Goal: Information Seeking & Learning: Find specific fact

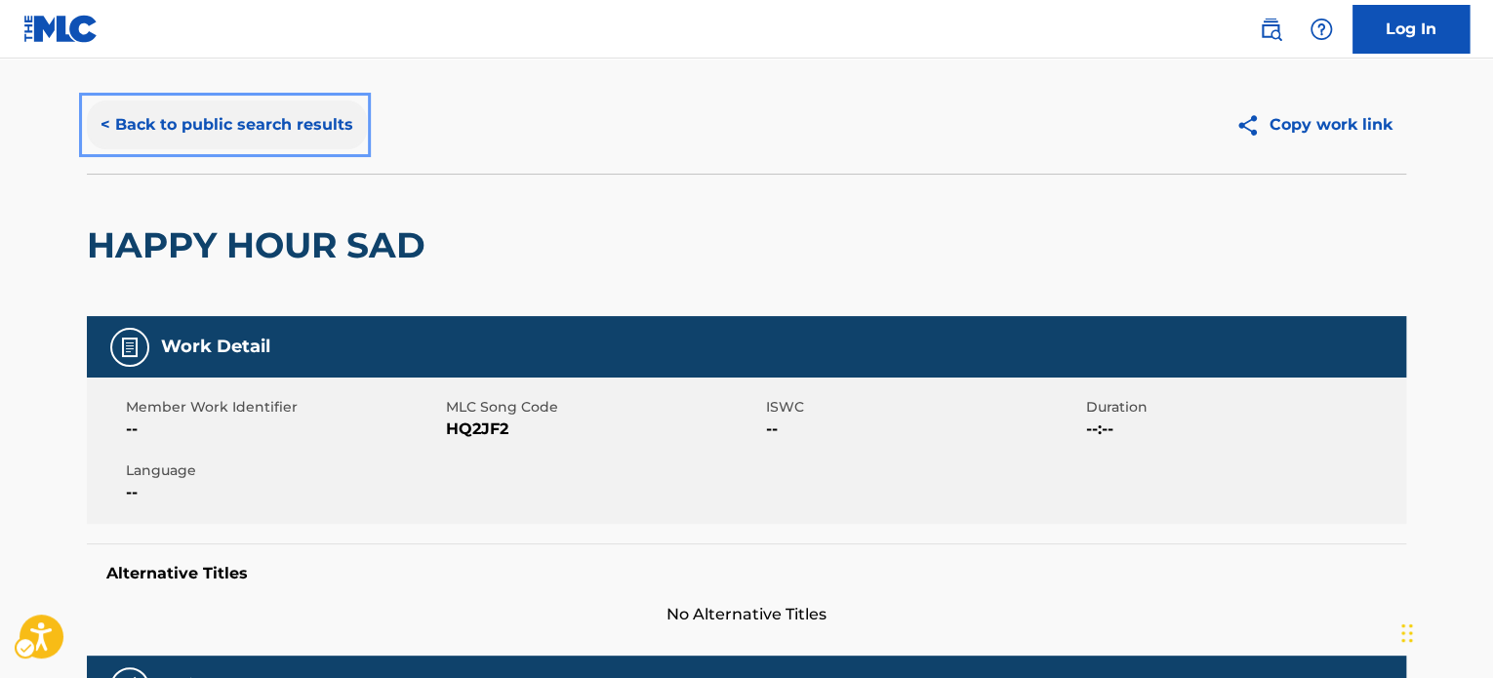
click at [204, 130] on button "< Back to public search results" at bounding box center [227, 124] width 280 height 49
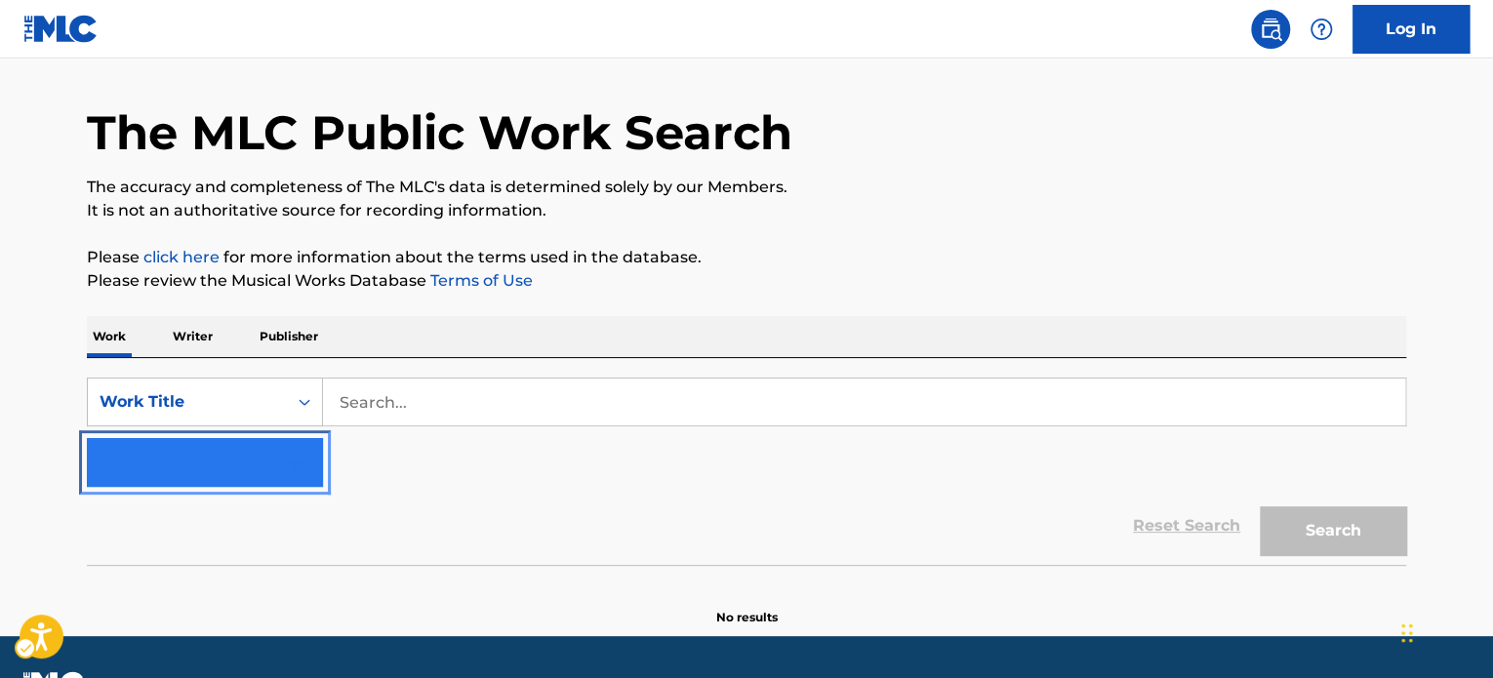
click at [180, 447] on button "Add Criteria" at bounding box center [205, 462] width 236 height 49
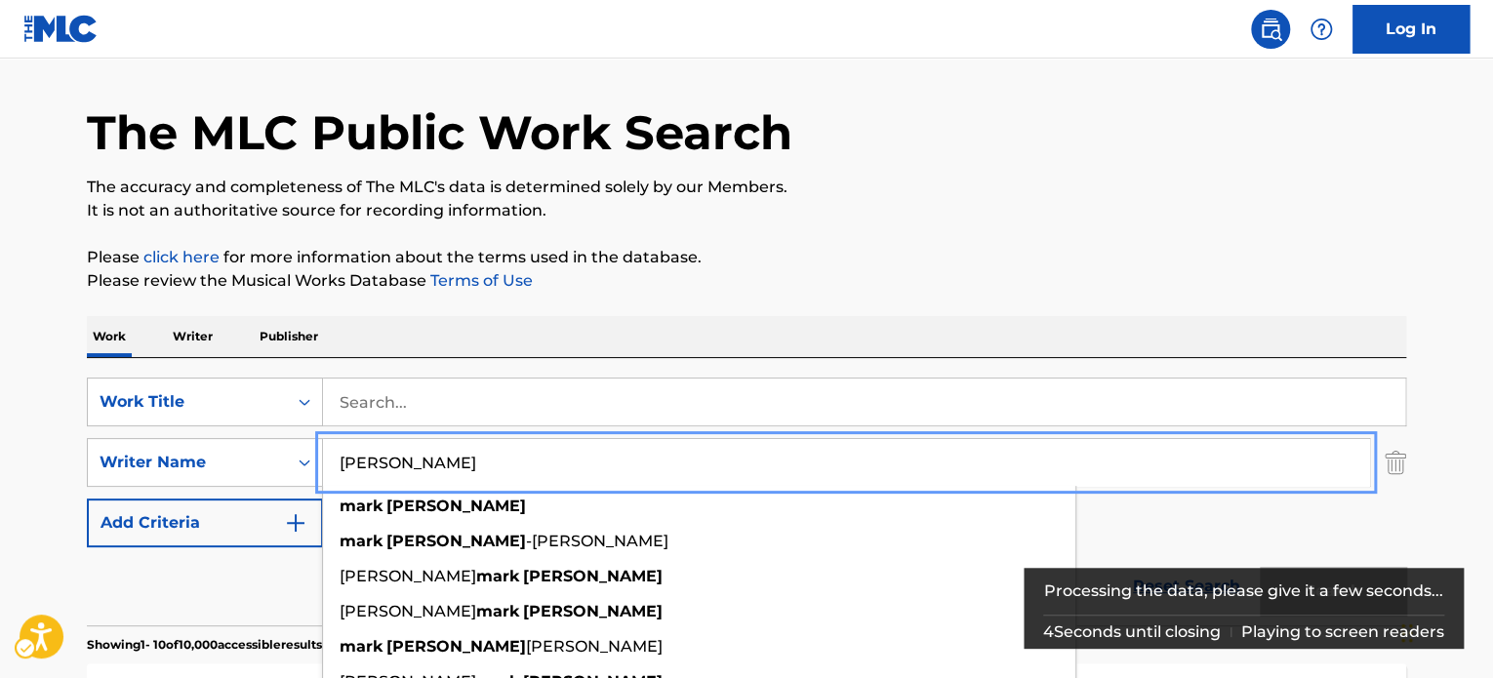
type input "[PERSON_NAME]"
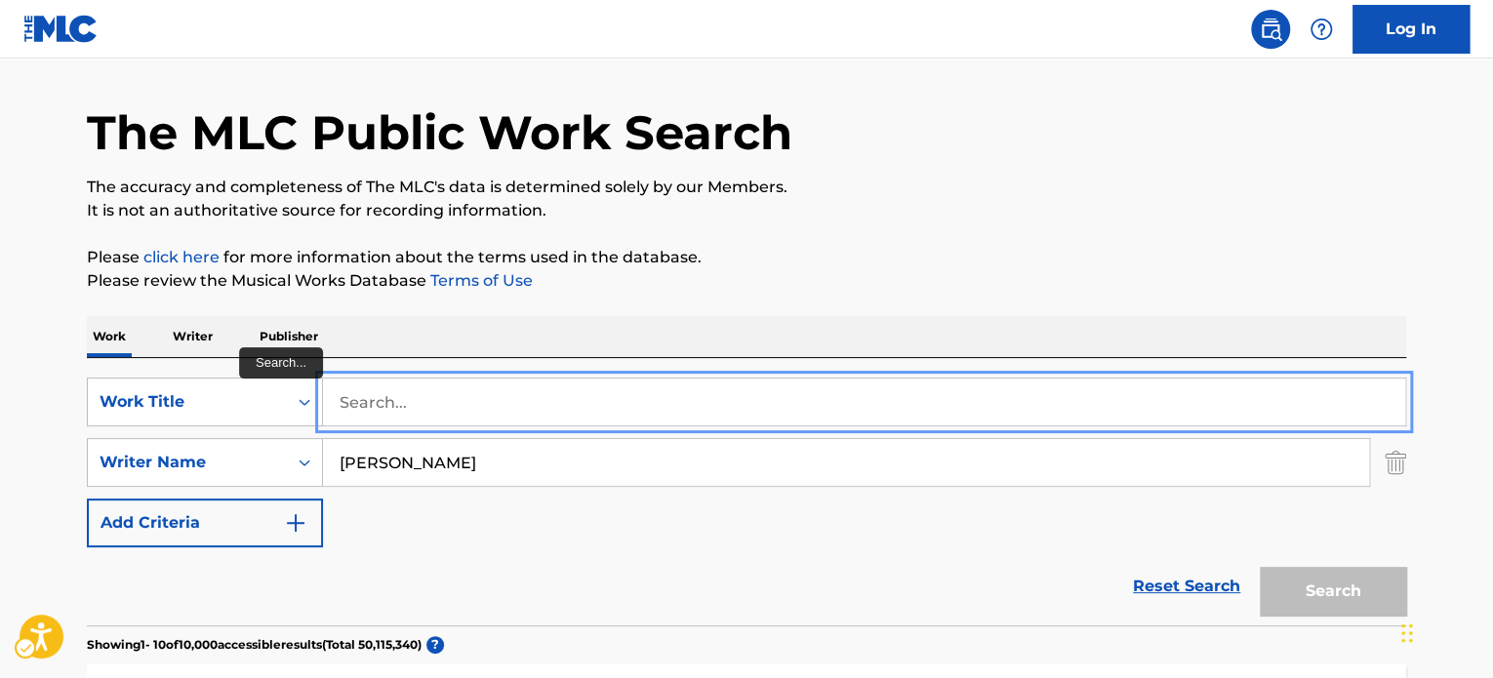
paste input "IT'S IN THE CARD"
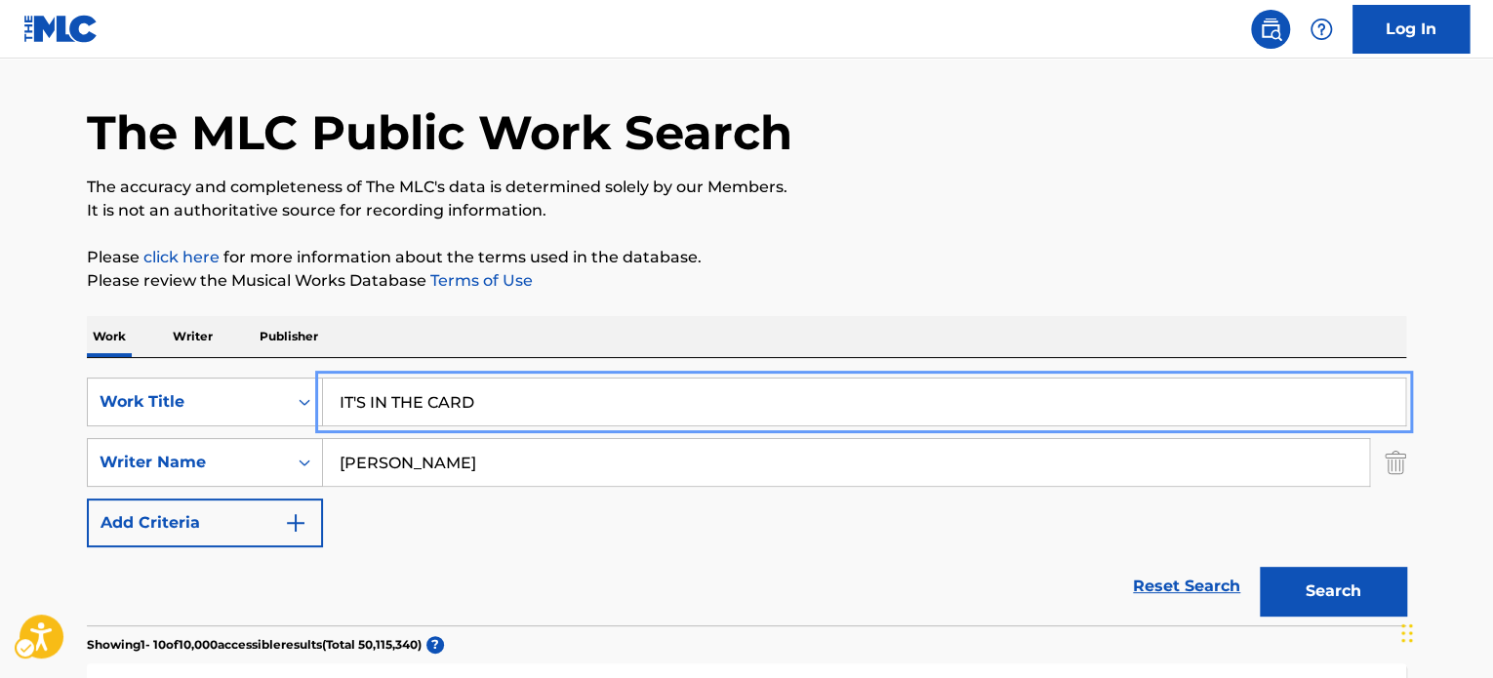
type input "IT'S IN THE CARD"
drag, startPoint x: 982, startPoint y: 256, endPoint x: 1245, endPoint y: 456, distance: 330.0
click at [986, 256] on p "Please click here | New Window for more information about the terms used in the…" at bounding box center [746, 257] width 1319 height 23
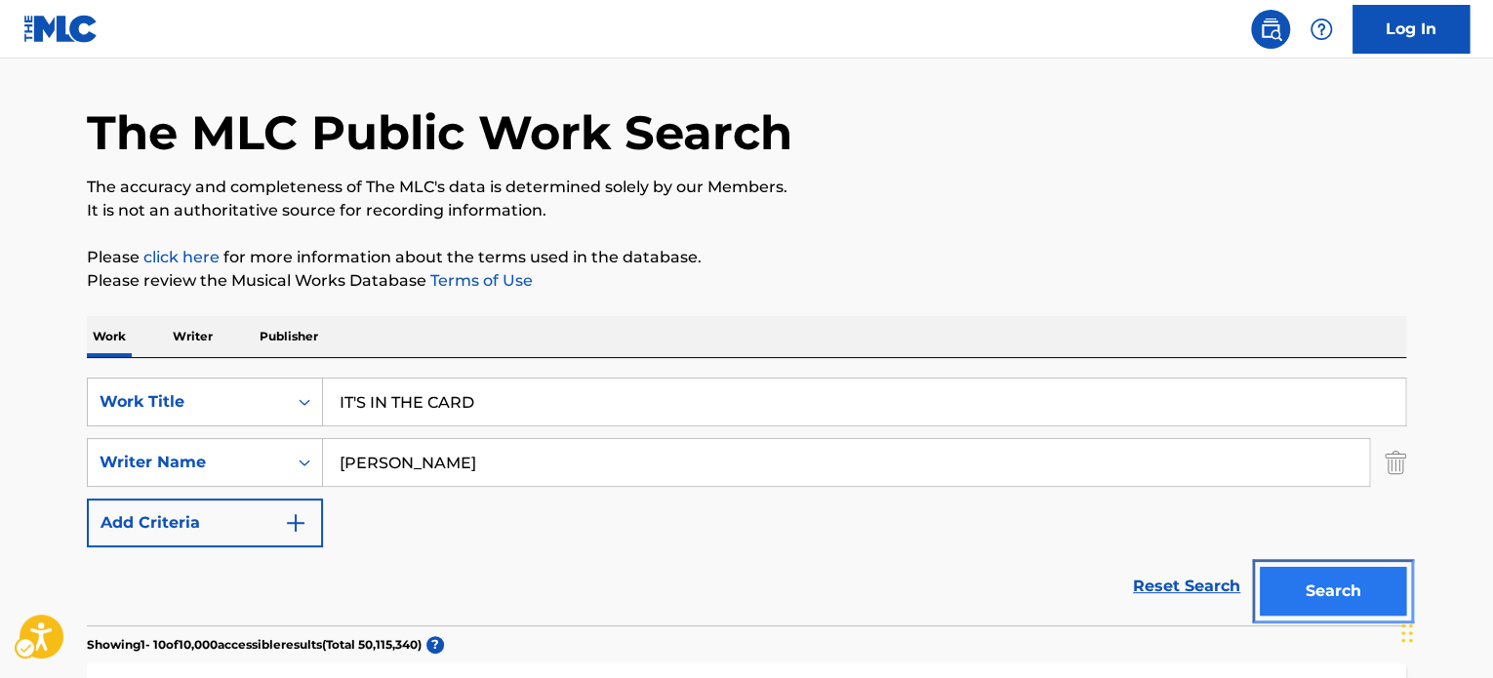
click at [1311, 608] on button "Search" at bounding box center [1333, 591] width 146 height 49
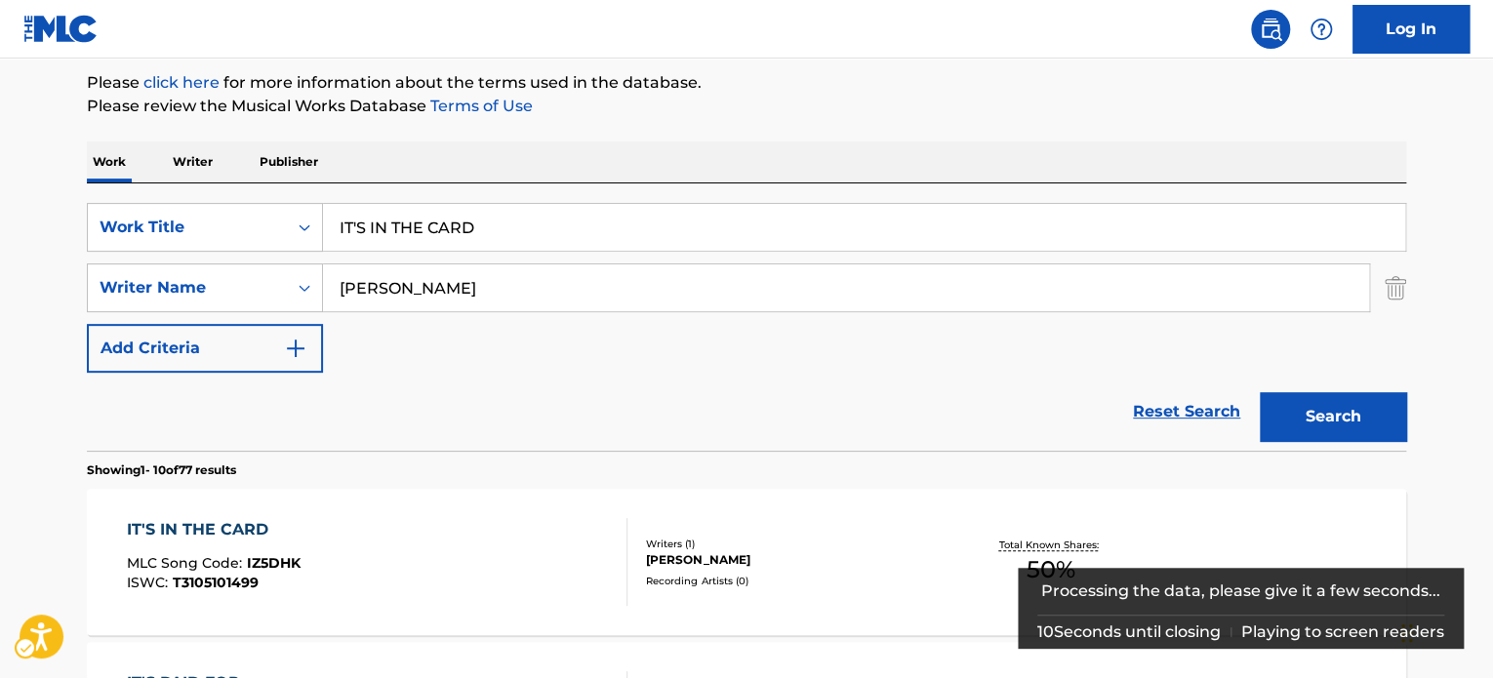
scroll to position [329, 0]
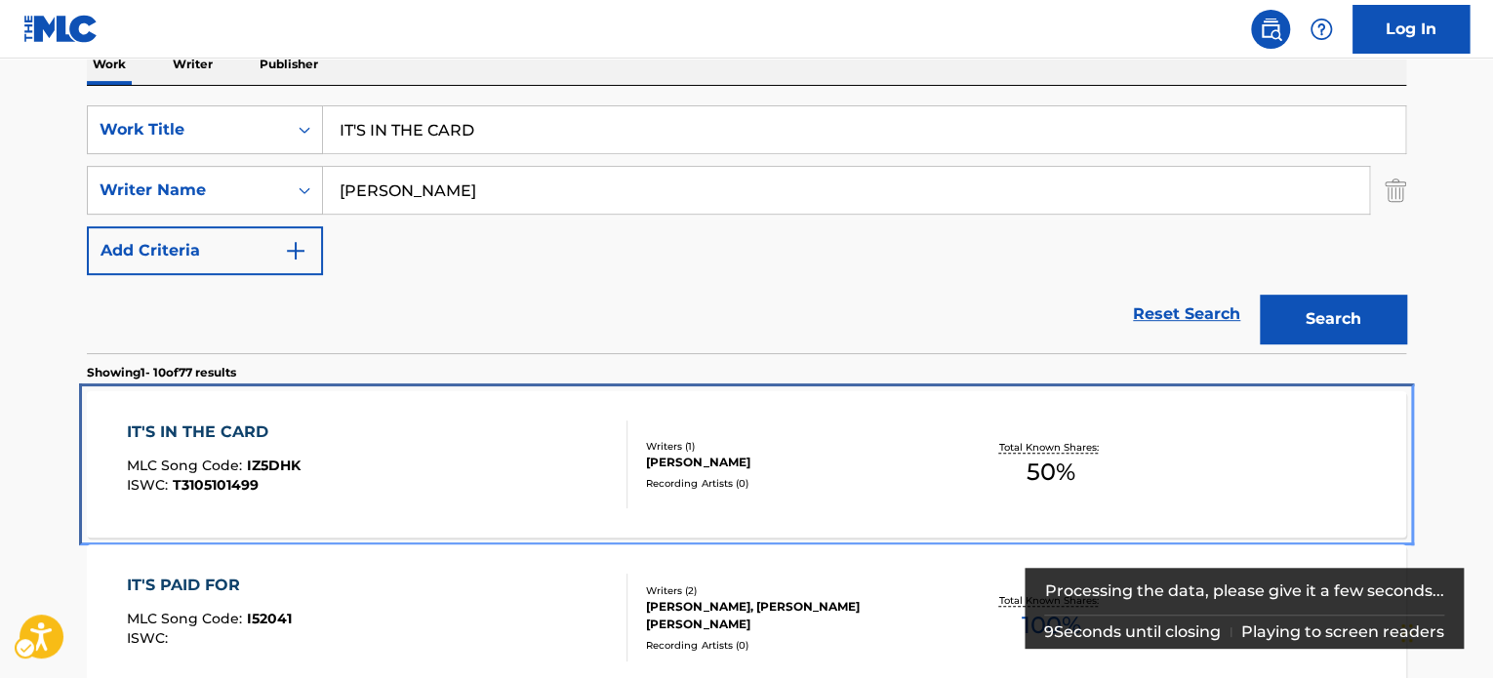
drag, startPoint x: 737, startPoint y: 448, endPoint x: 468, endPoint y: 5, distance: 517.8
click at [737, 448] on div "Writers ( 1 )" at bounding box center [793, 446] width 295 height 15
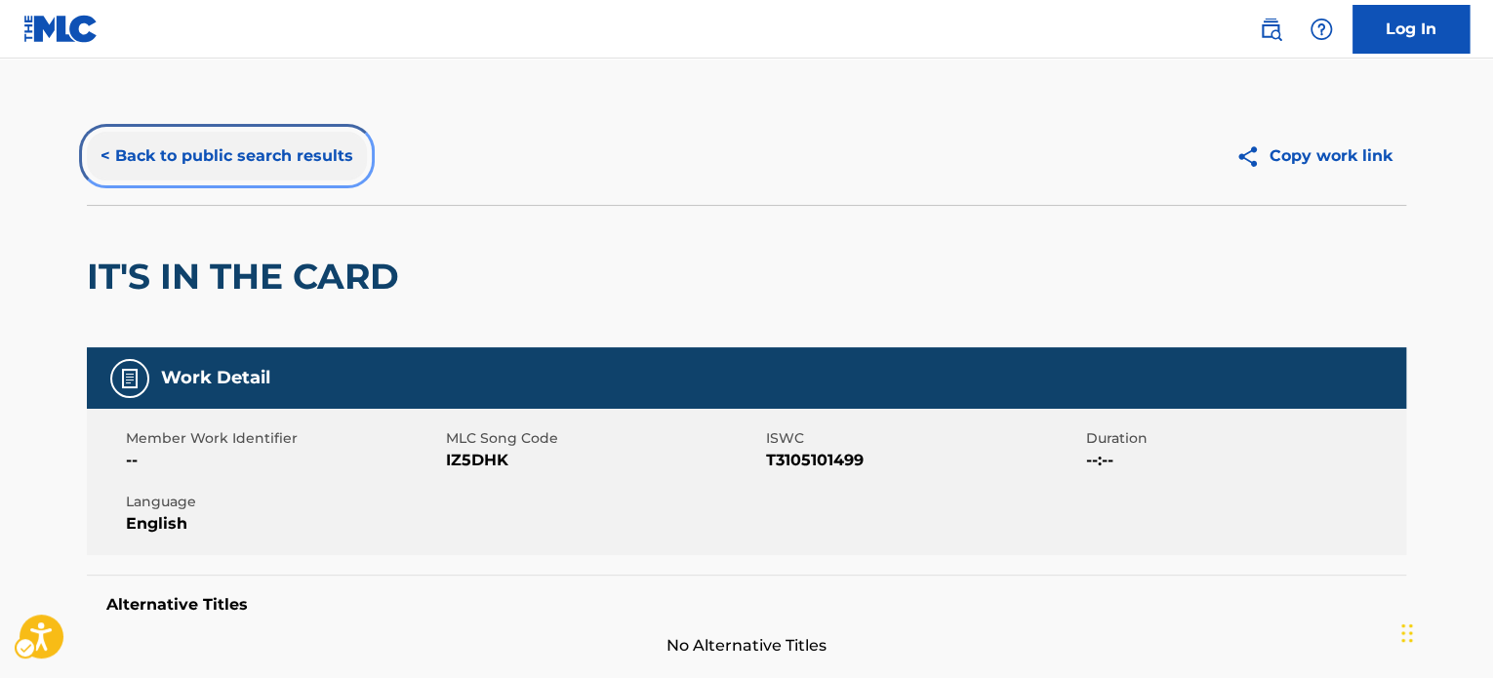
click at [149, 149] on button "< Back to public search results" at bounding box center [227, 156] width 280 height 49
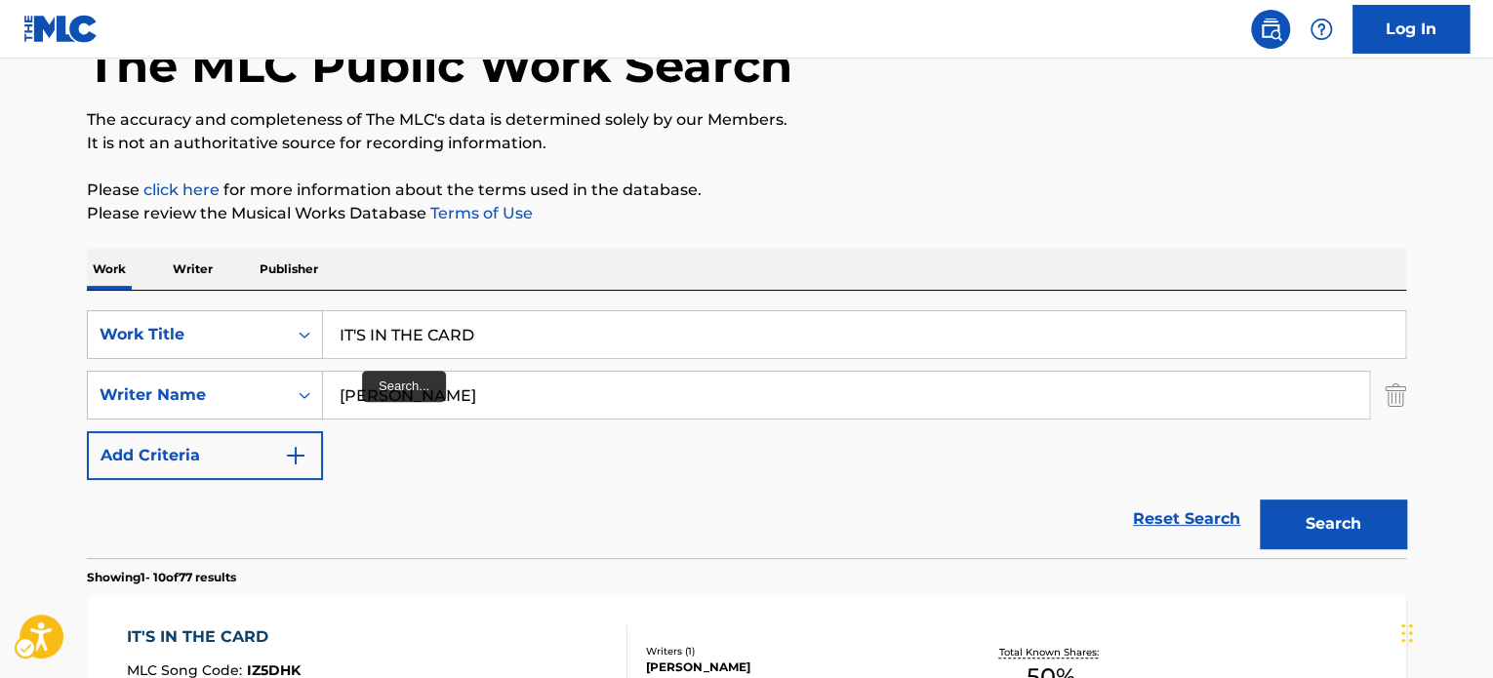
scroll to position [36, 0]
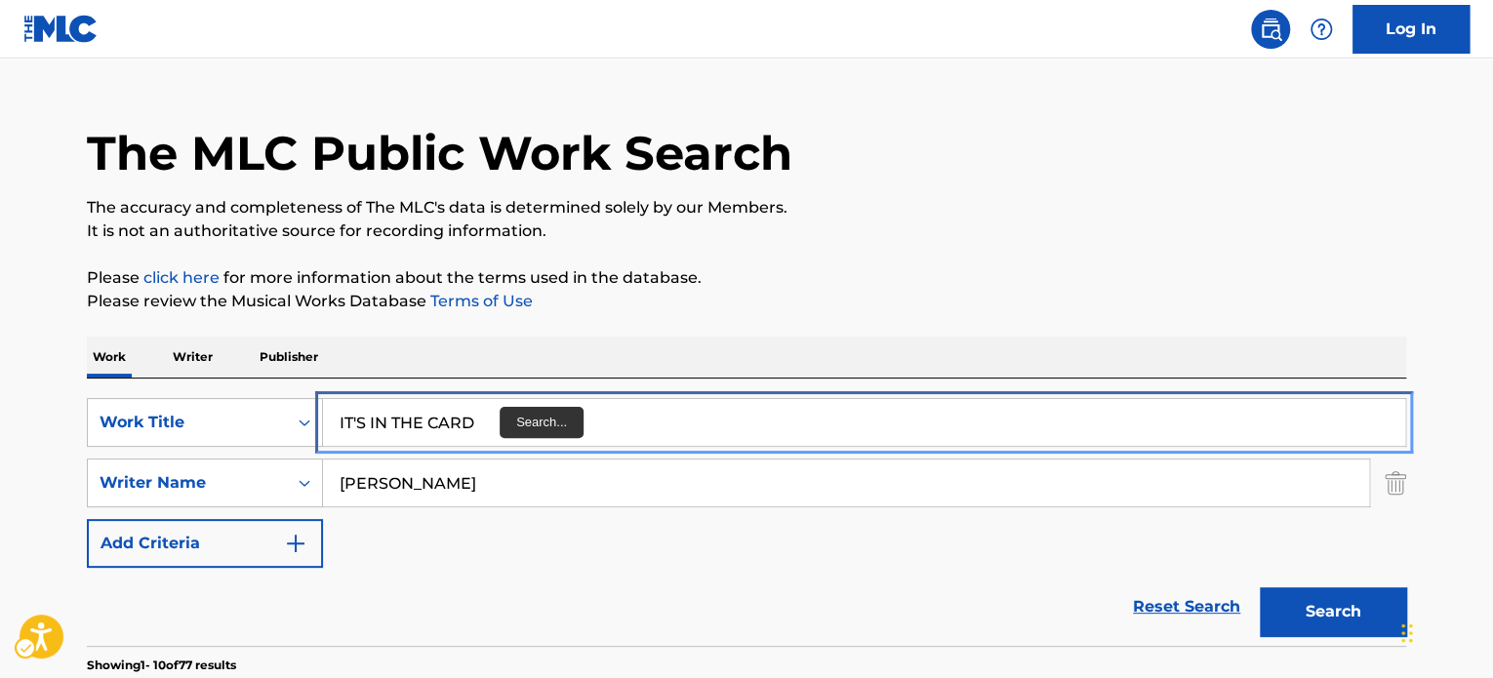
drag, startPoint x: 502, startPoint y: 445, endPoint x: 594, endPoint y: 402, distance: 101.3
click at [502, 445] on div "IT'S IN THE CARD" at bounding box center [864, 422] width 1083 height 49
paste input "TALK TO YOURSELF"
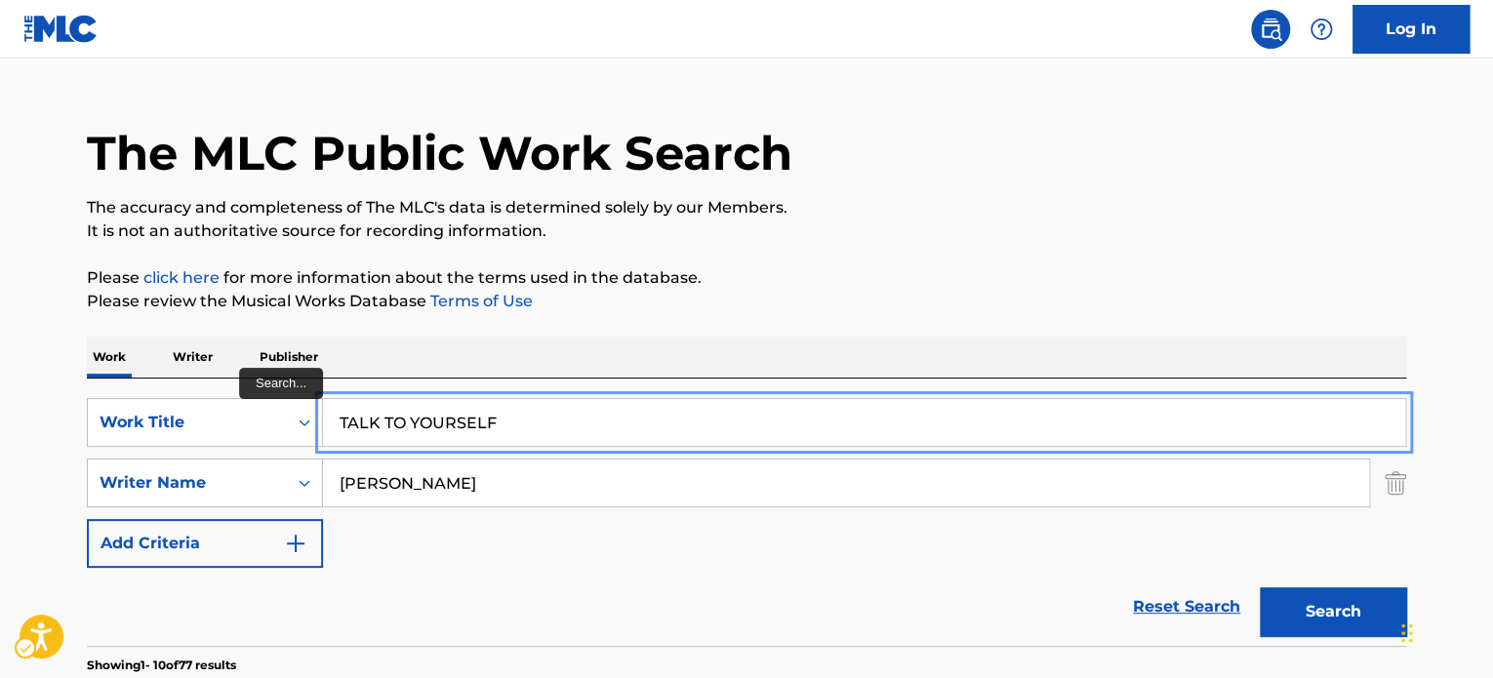
click at [594, 402] on input "TALK TO YOURSELF" at bounding box center [864, 422] width 1082 height 47
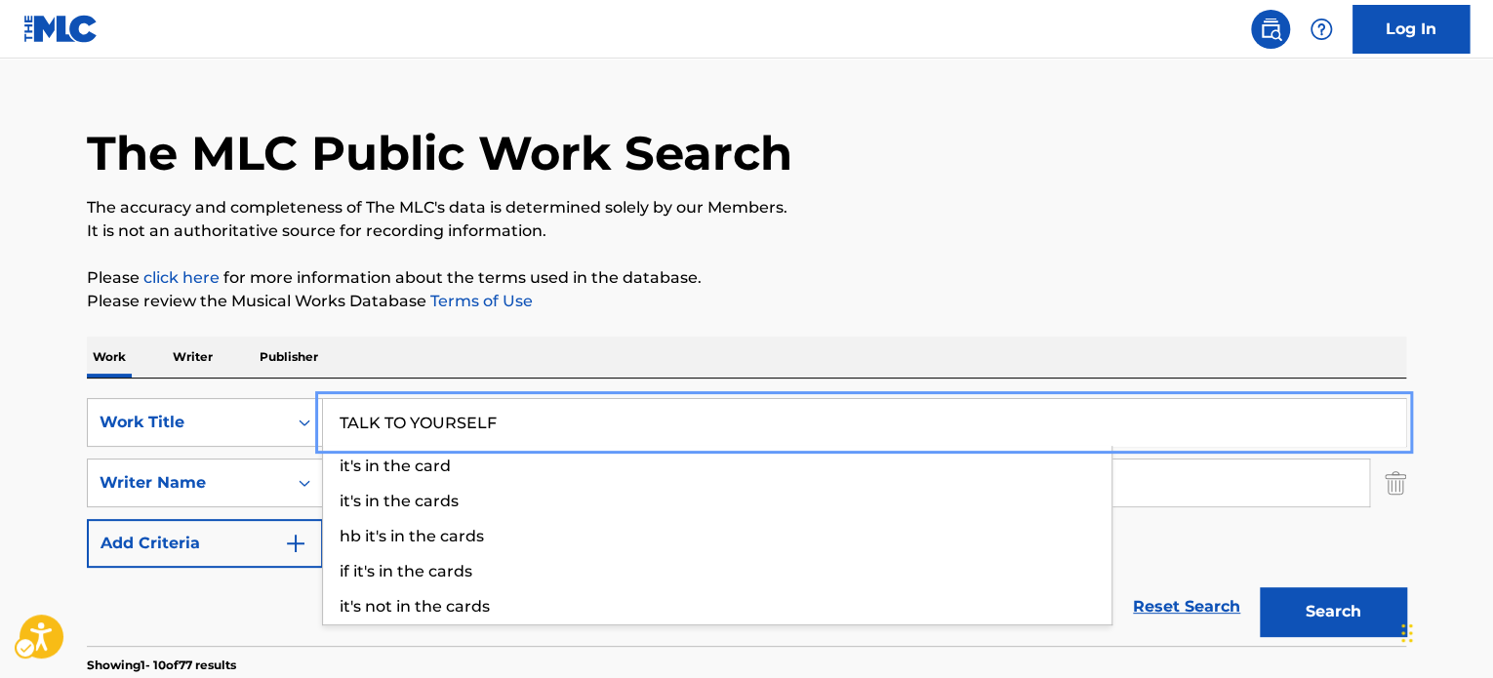
paste input "Search..."
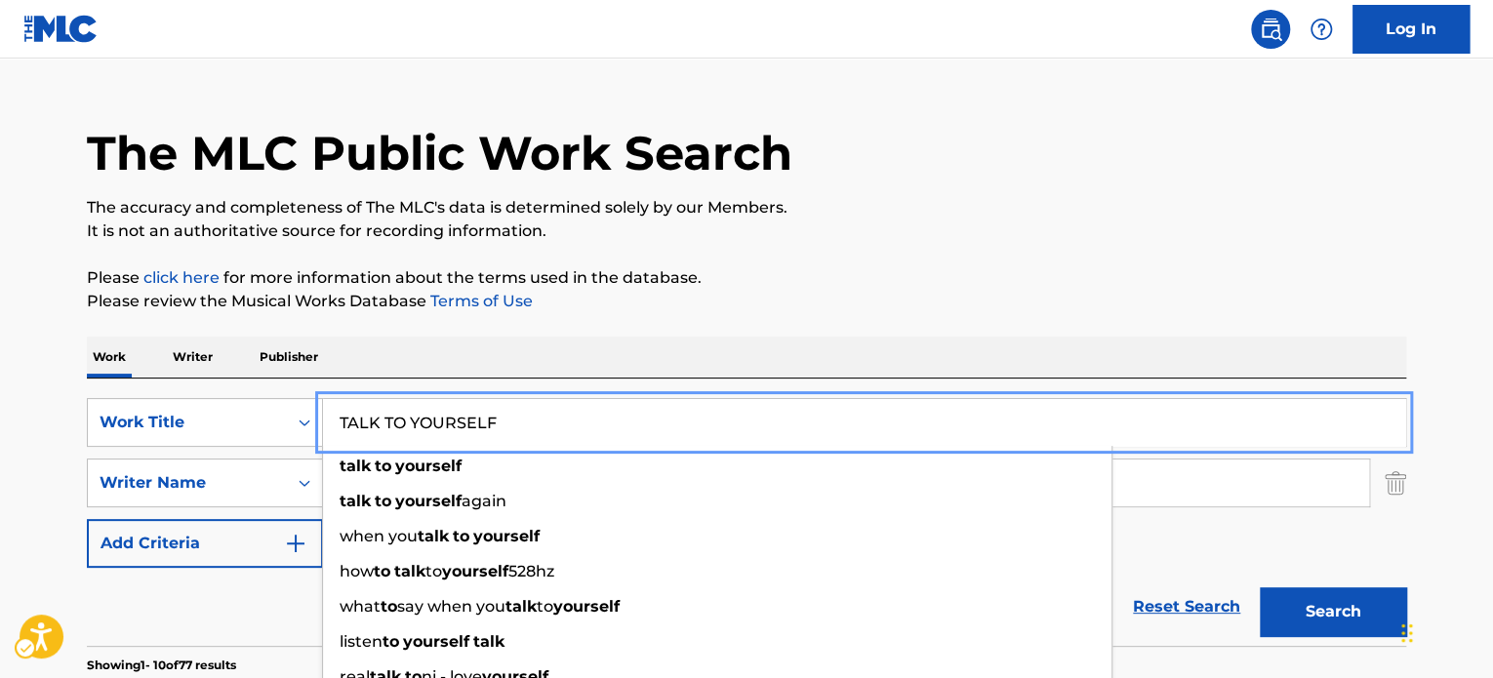
type input "TALK TO YOURSELF"
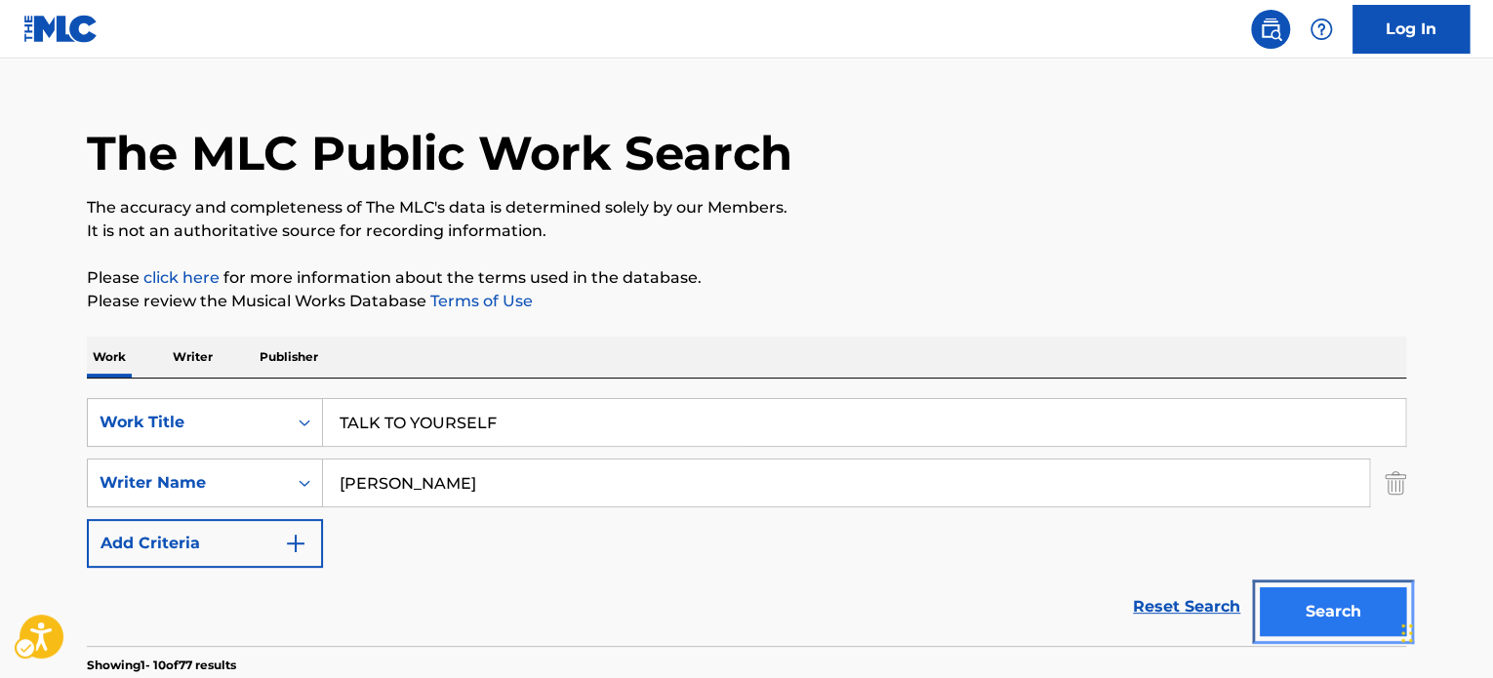
click at [1290, 599] on button "Search" at bounding box center [1333, 611] width 146 height 49
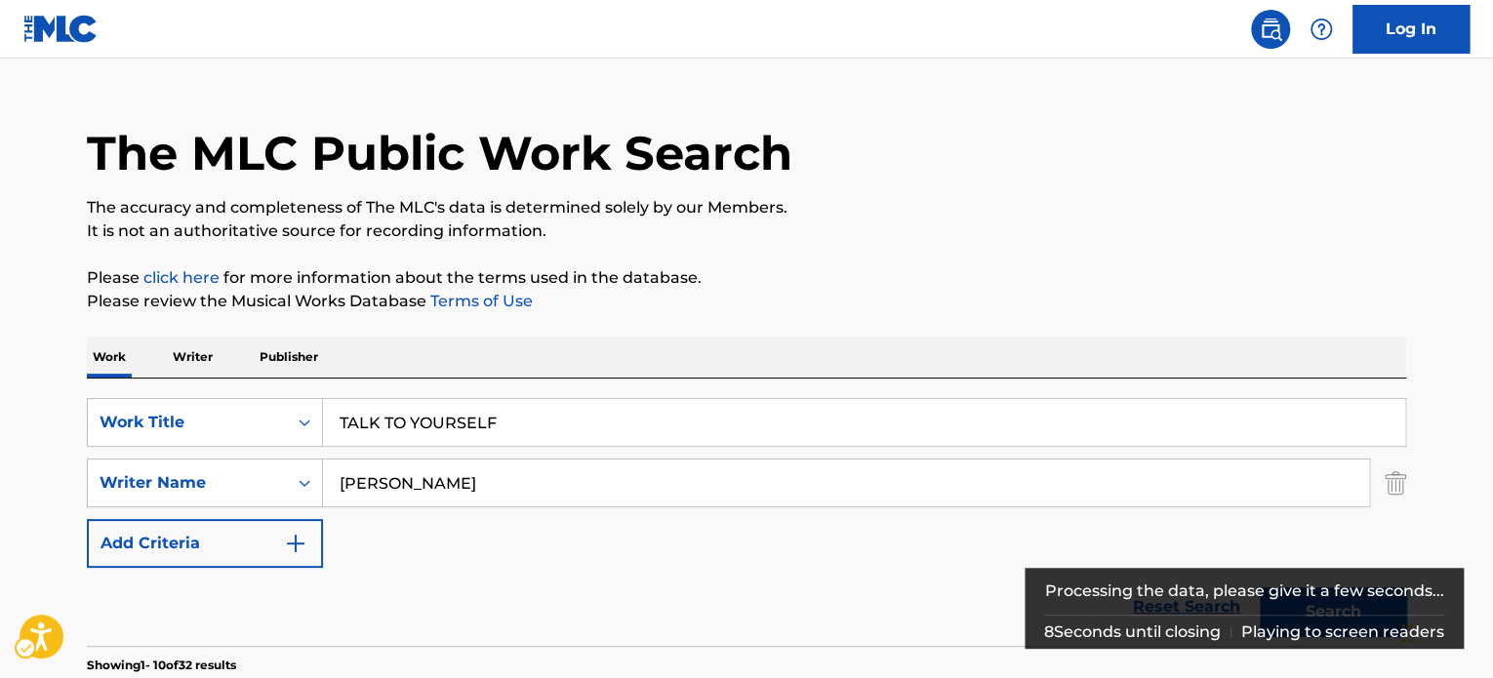
scroll to position [414, 0]
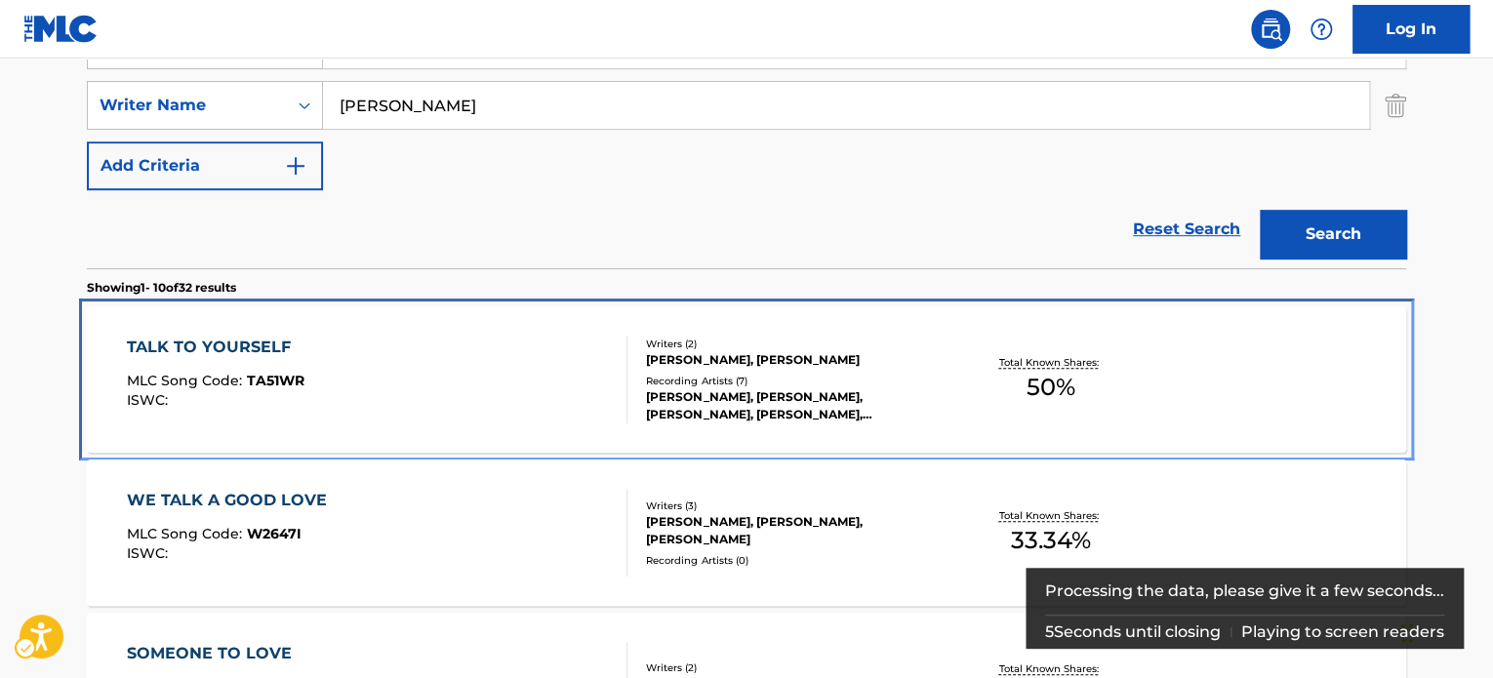
click at [507, 380] on div "TALK TO YOURSELF MLC Song Code : TA51WR ISWC :" at bounding box center [377, 380] width 501 height 88
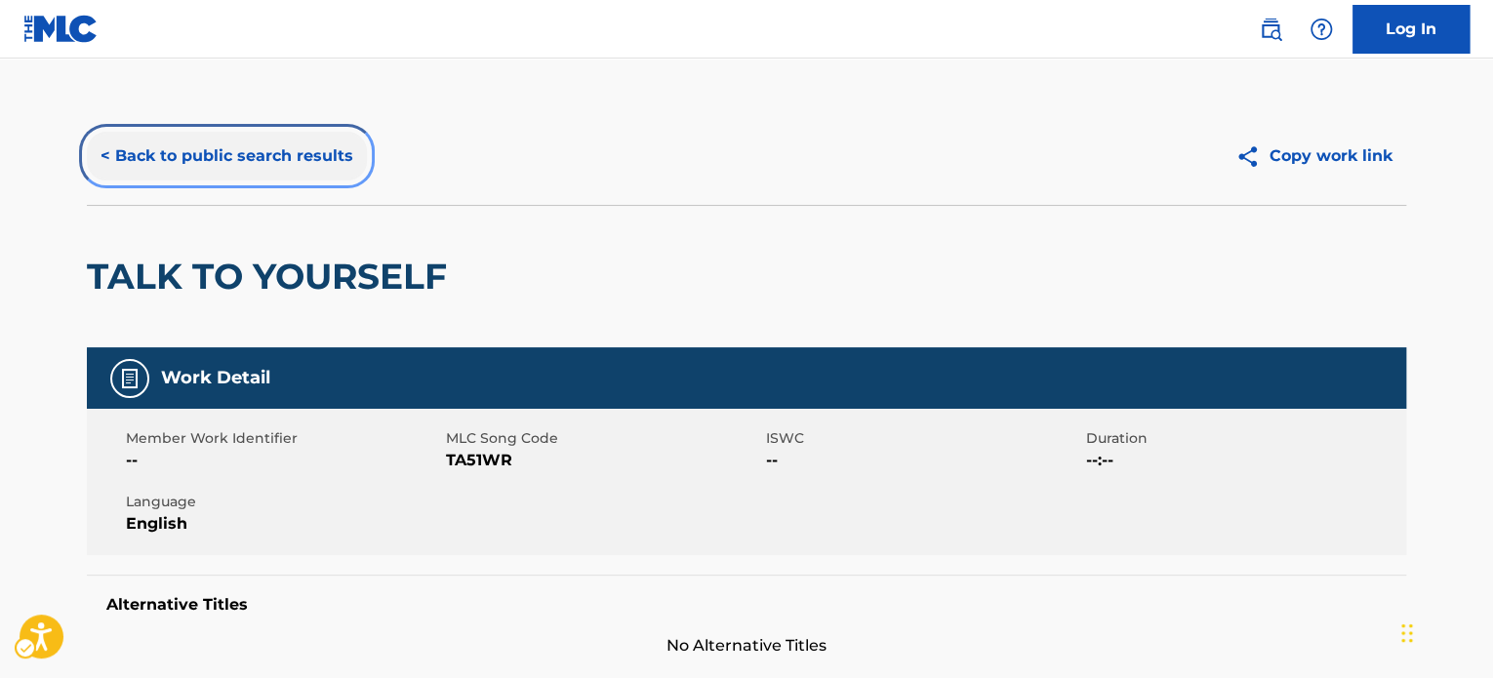
click at [158, 151] on button "< Back to public search results" at bounding box center [227, 156] width 280 height 49
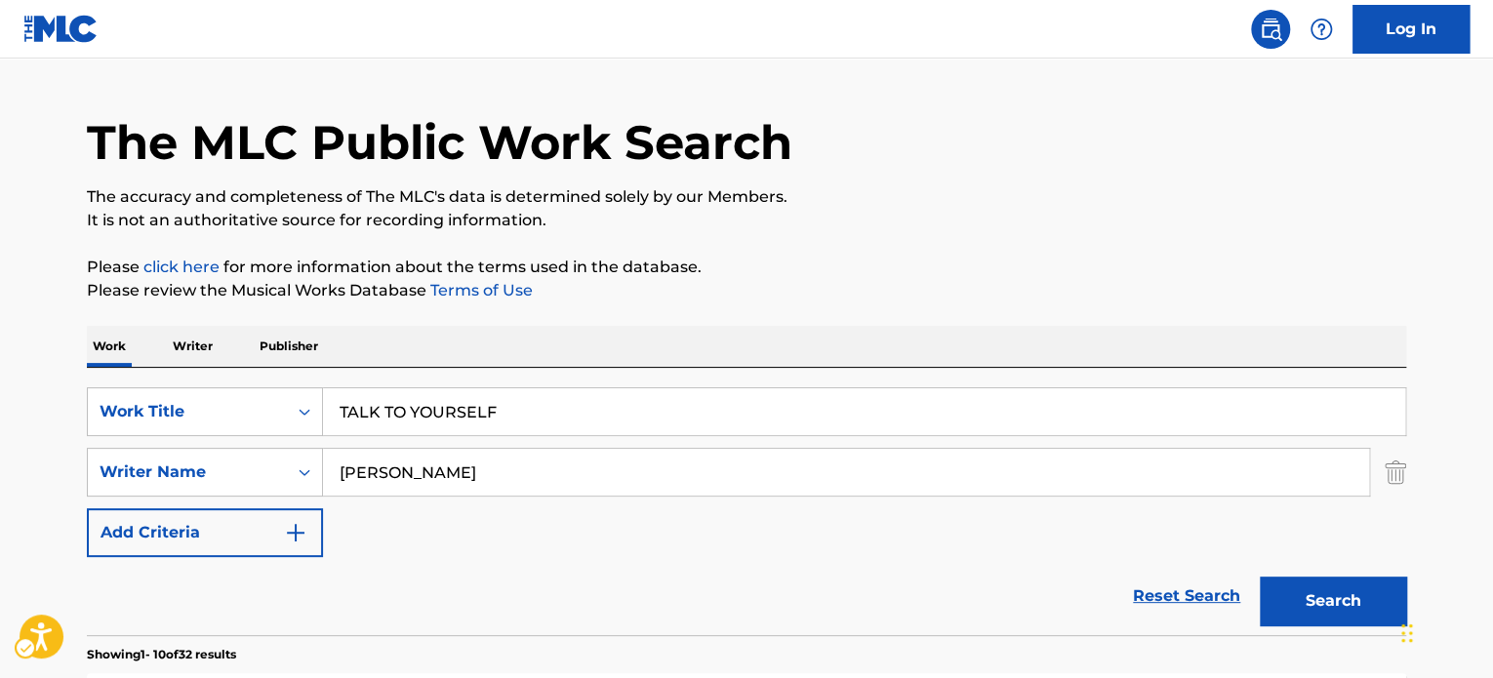
scroll to position [23, 0]
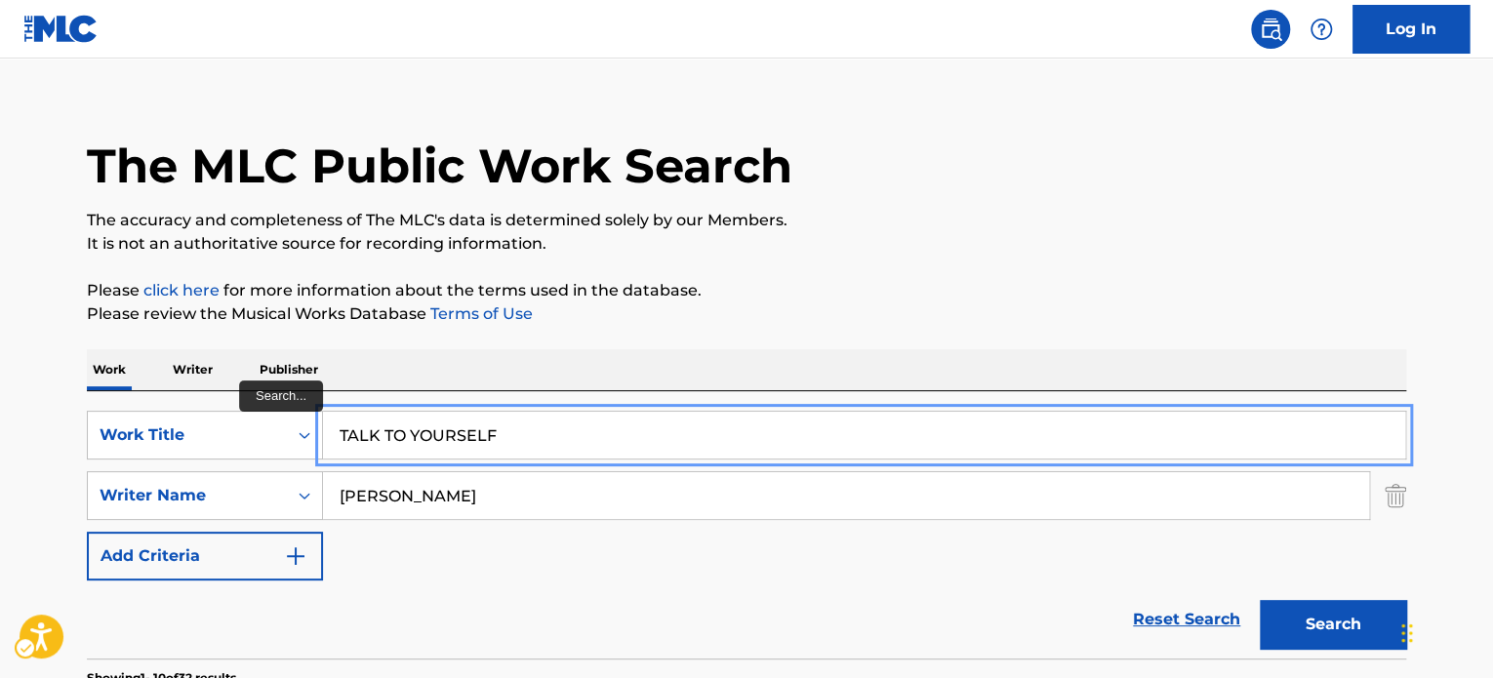
paste input "hang your hat on"
type input "hang your hat on"
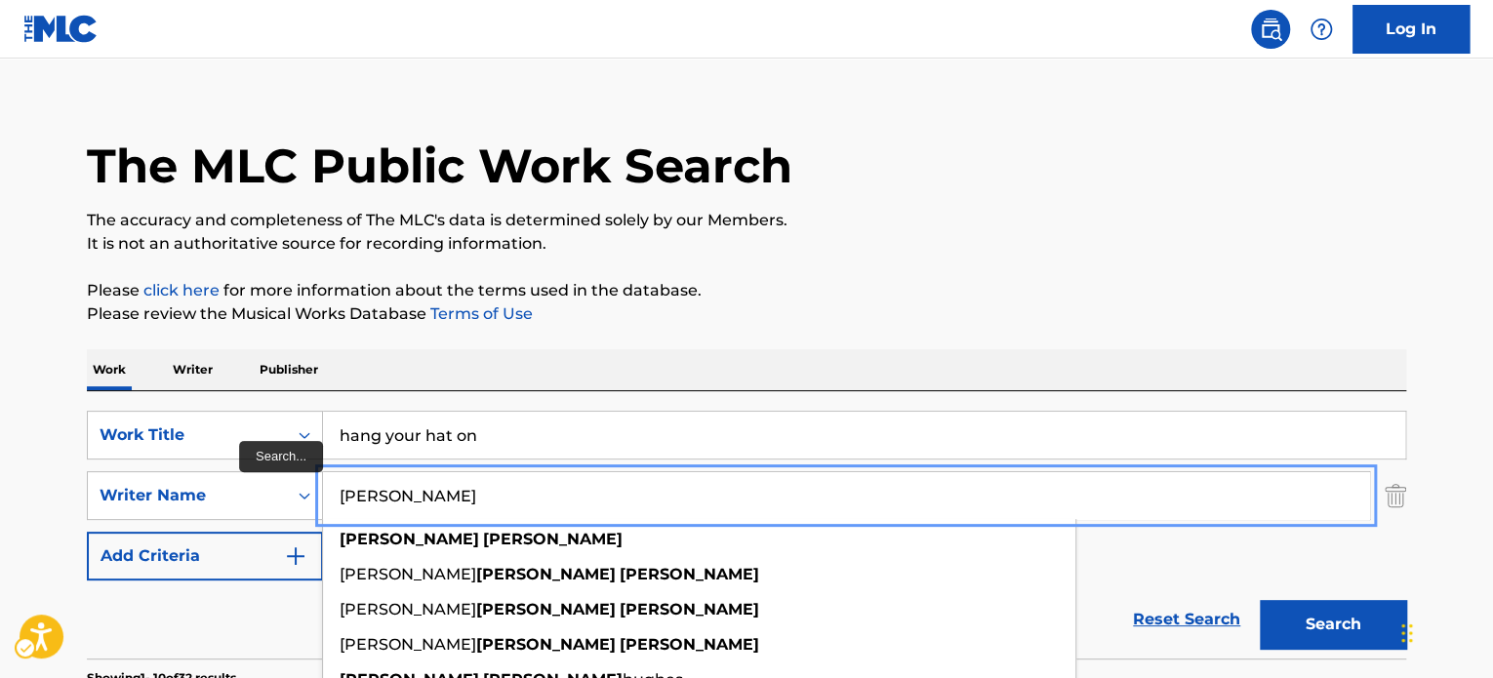
type input "[PERSON_NAME]"
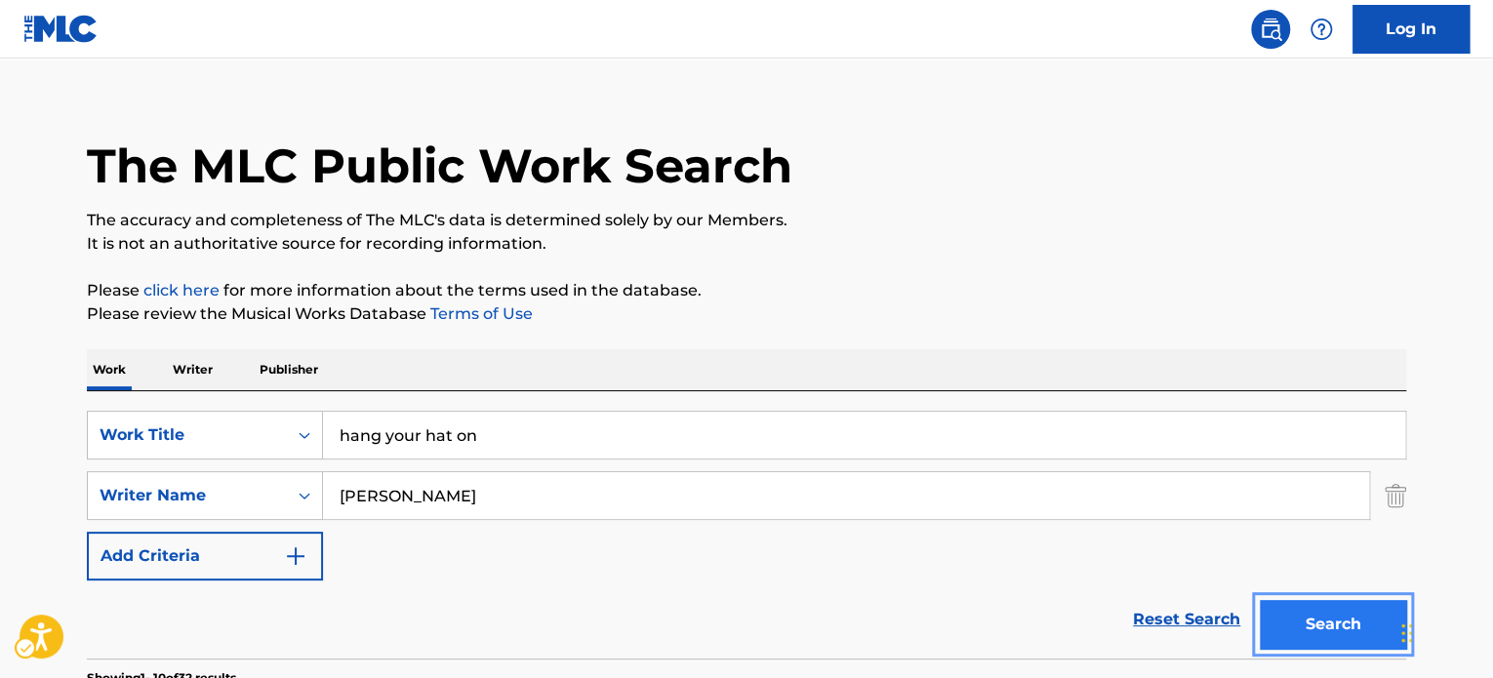
click at [1260, 600] on button "Search" at bounding box center [1333, 624] width 146 height 49
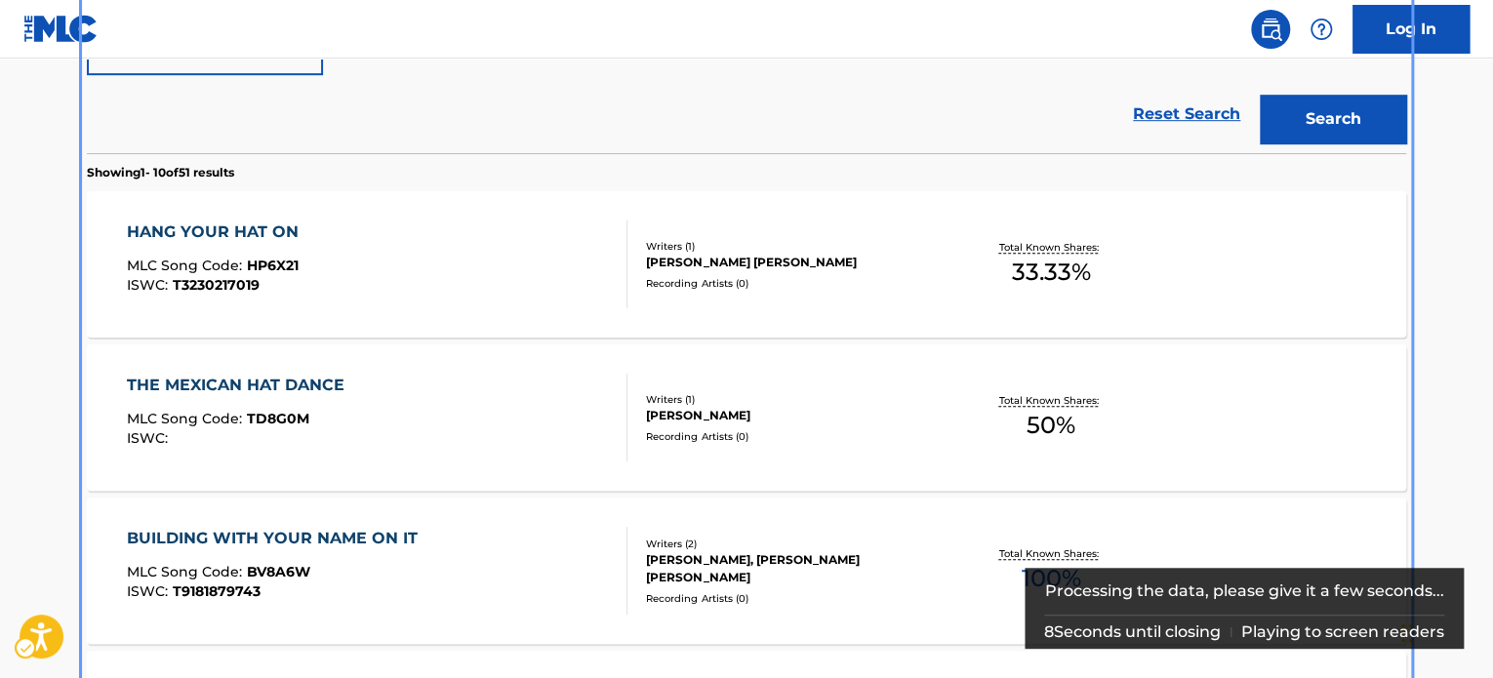
scroll to position [534, 0]
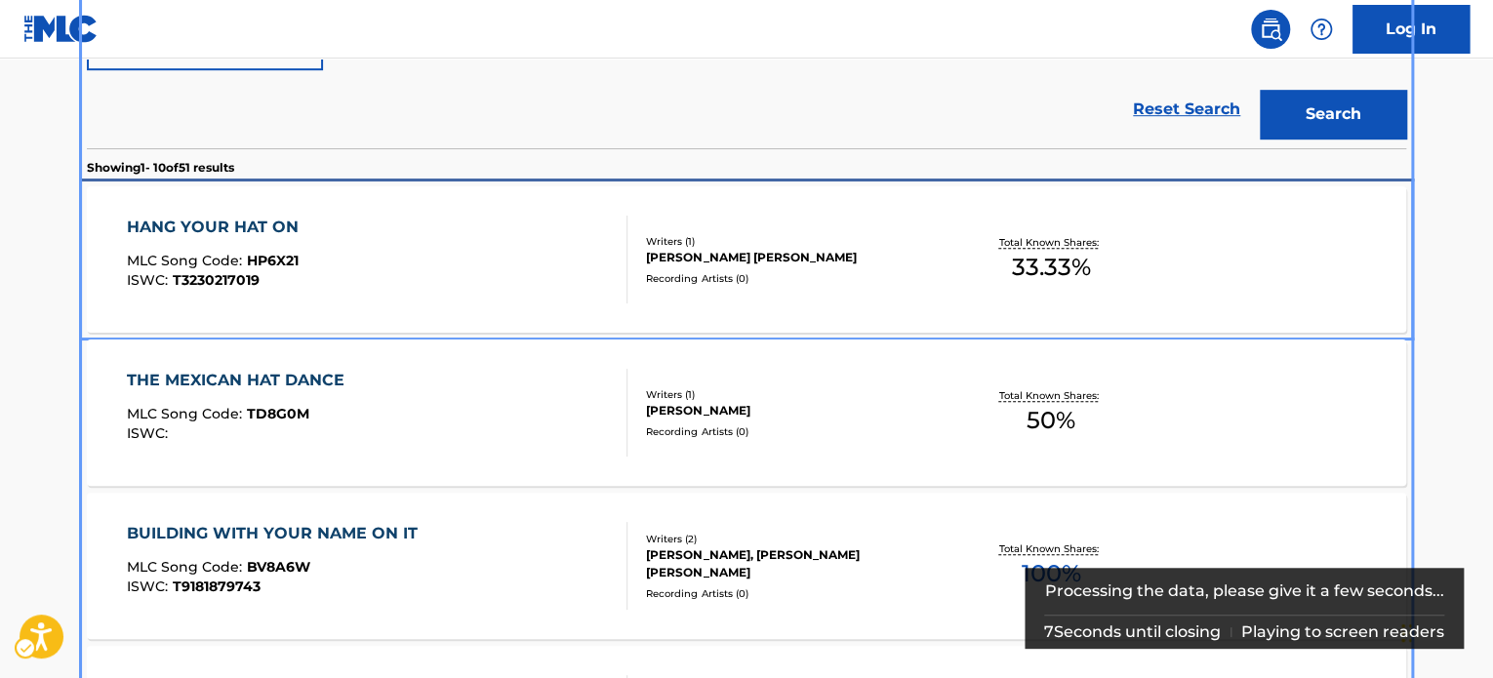
click at [438, 263] on div "HANG YOUR HAT ON MLC Song Code : HP6X21 ISWC : T3230217019" at bounding box center [377, 260] width 501 height 88
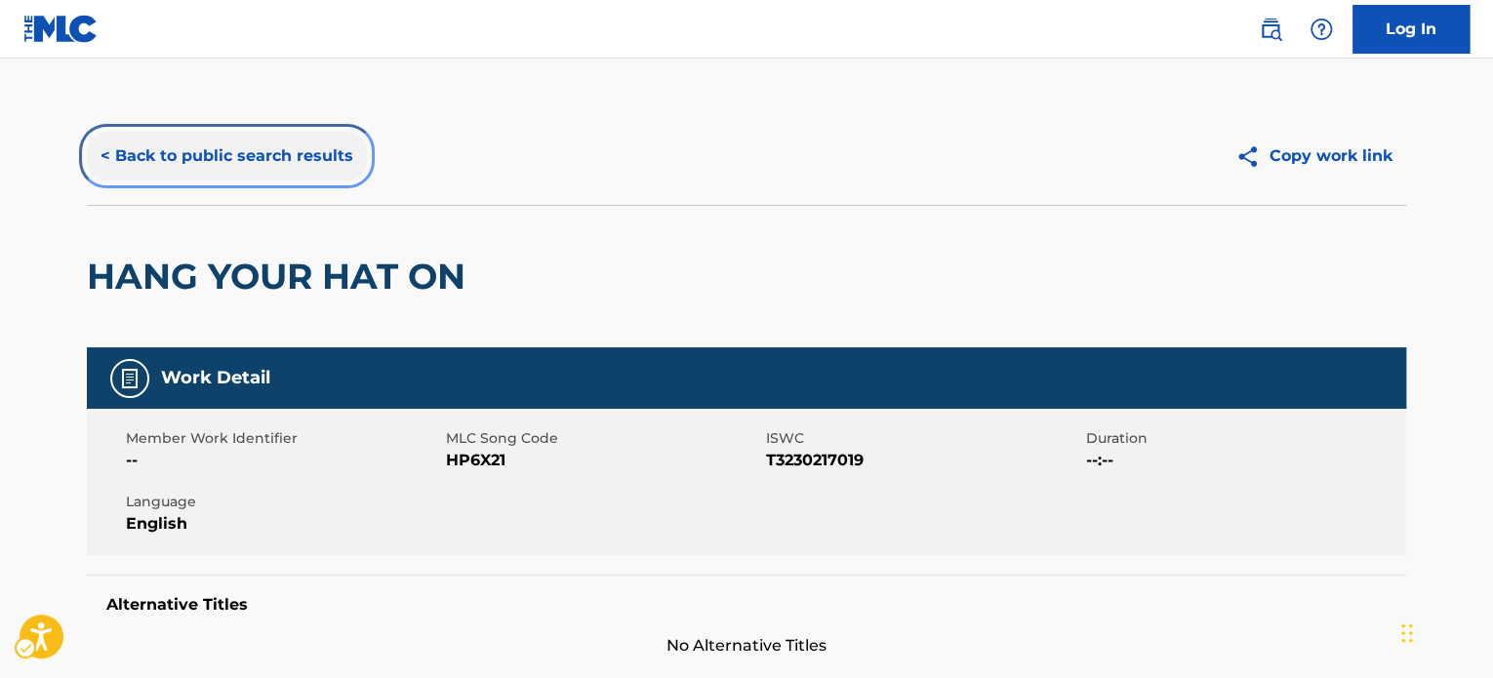
click at [248, 172] on button "< Back to public search results" at bounding box center [227, 156] width 280 height 49
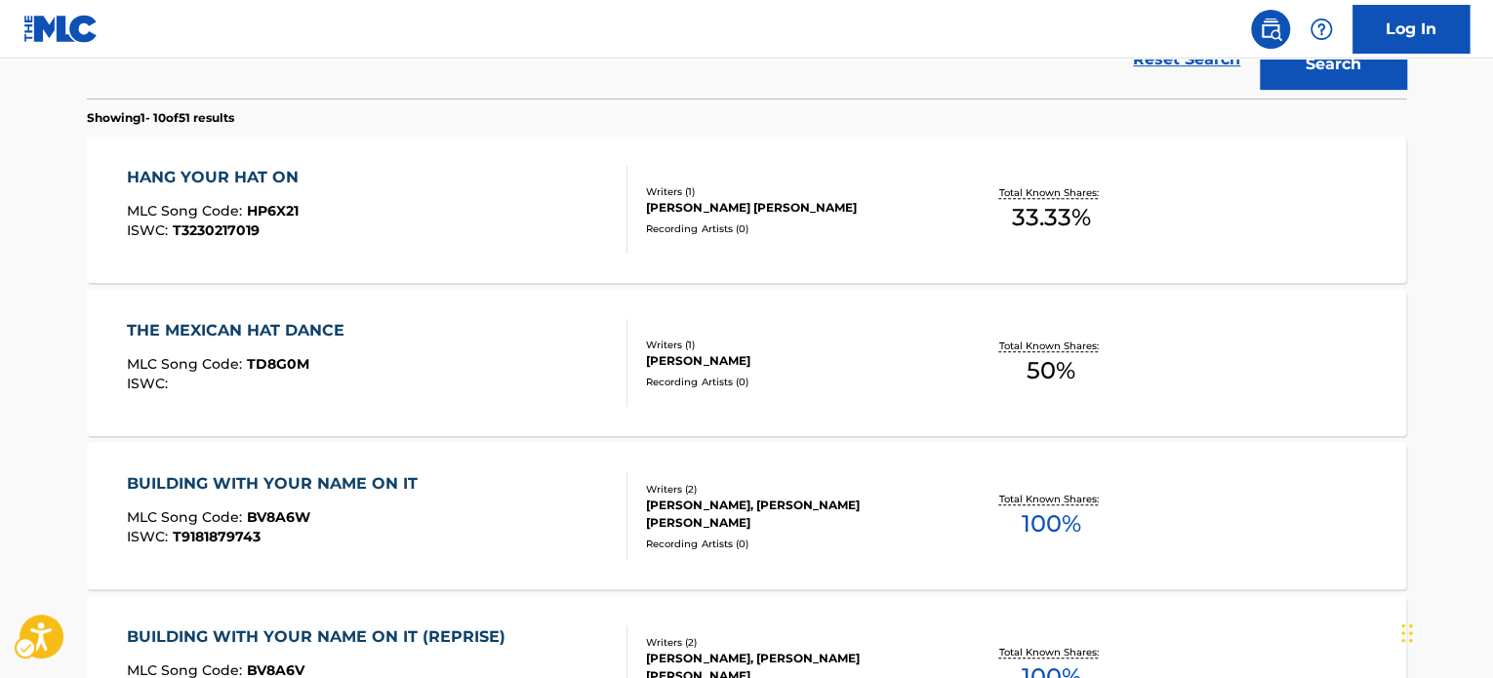
scroll to position [255, 0]
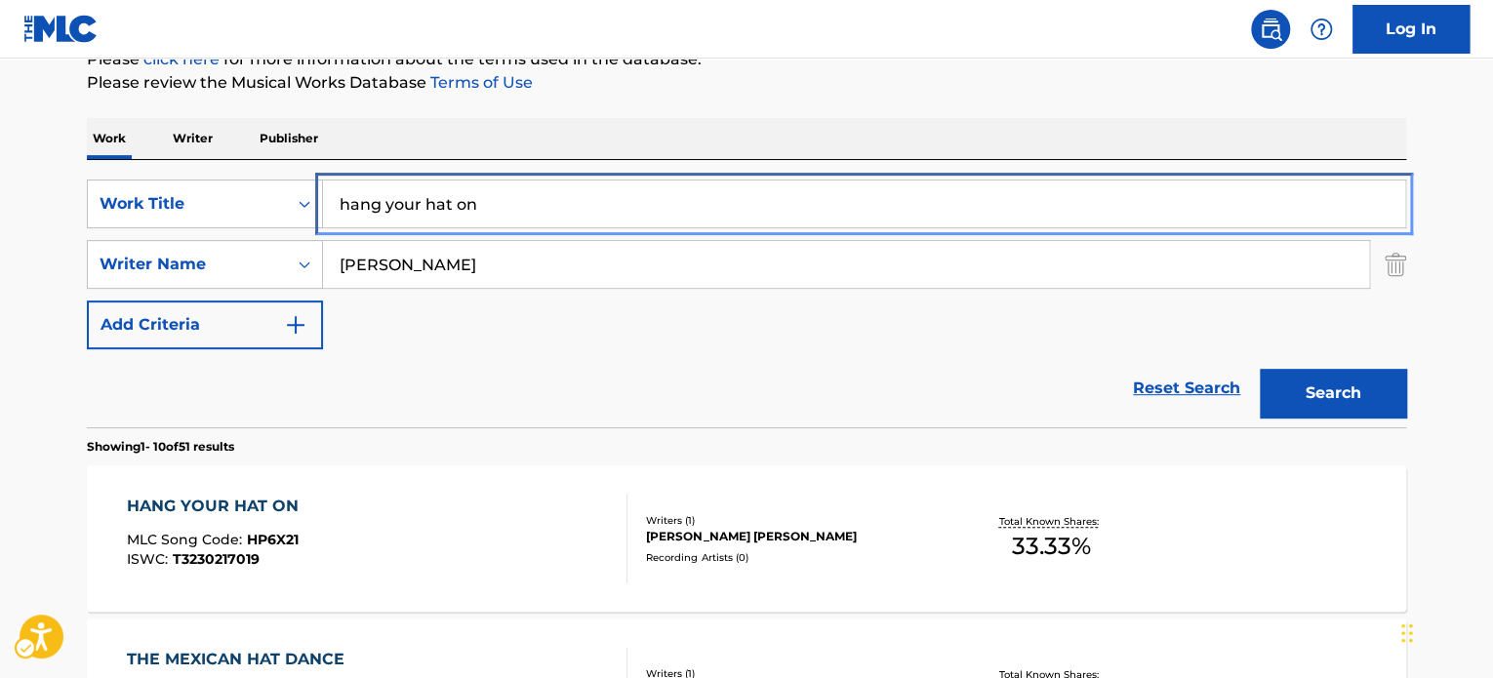
drag, startPoint x: 451, startPoint y: 210, endPoint x: 575, endPoint y: 161, distance: 133.2
paste input "Seen Some Things"
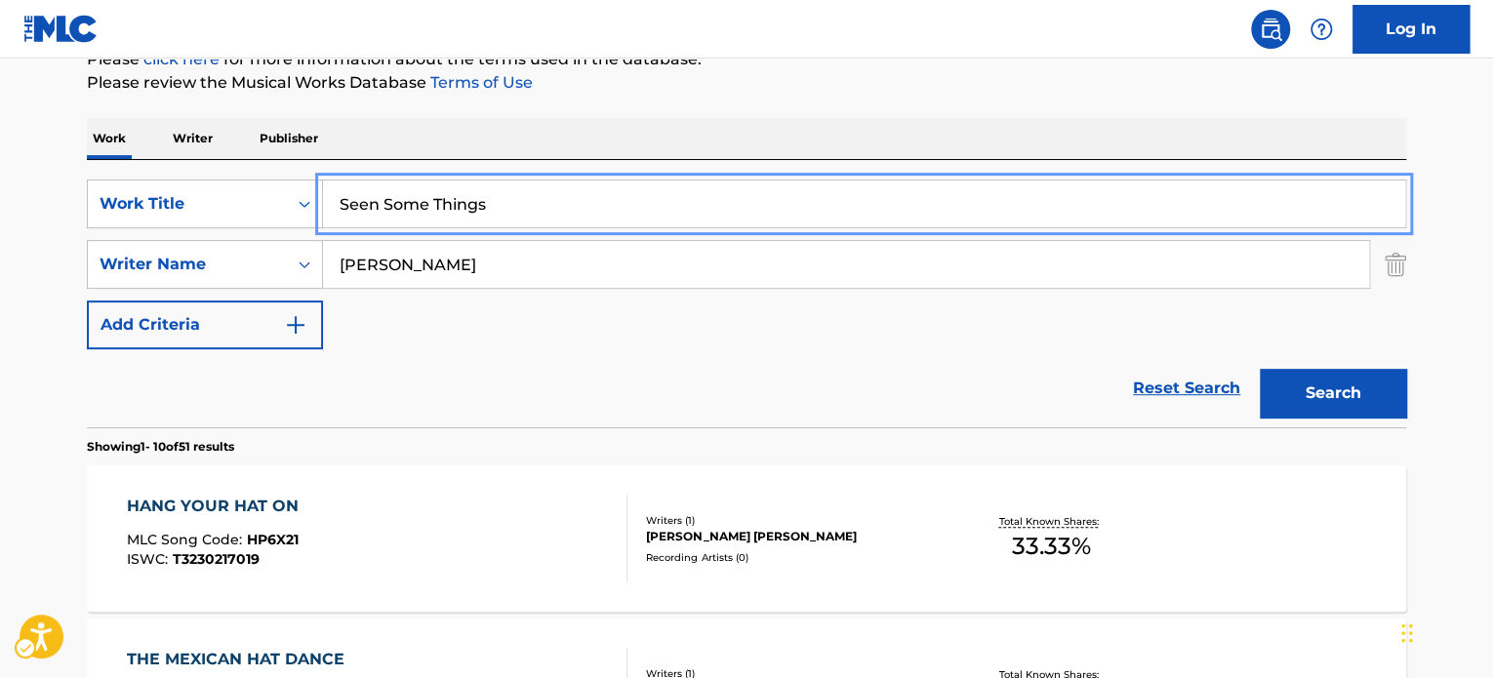
type input "Seen Some Things"
click at [727, 118] on div "Work Writer Publisher" at bounding box center [746, 138] width 1319 height 41
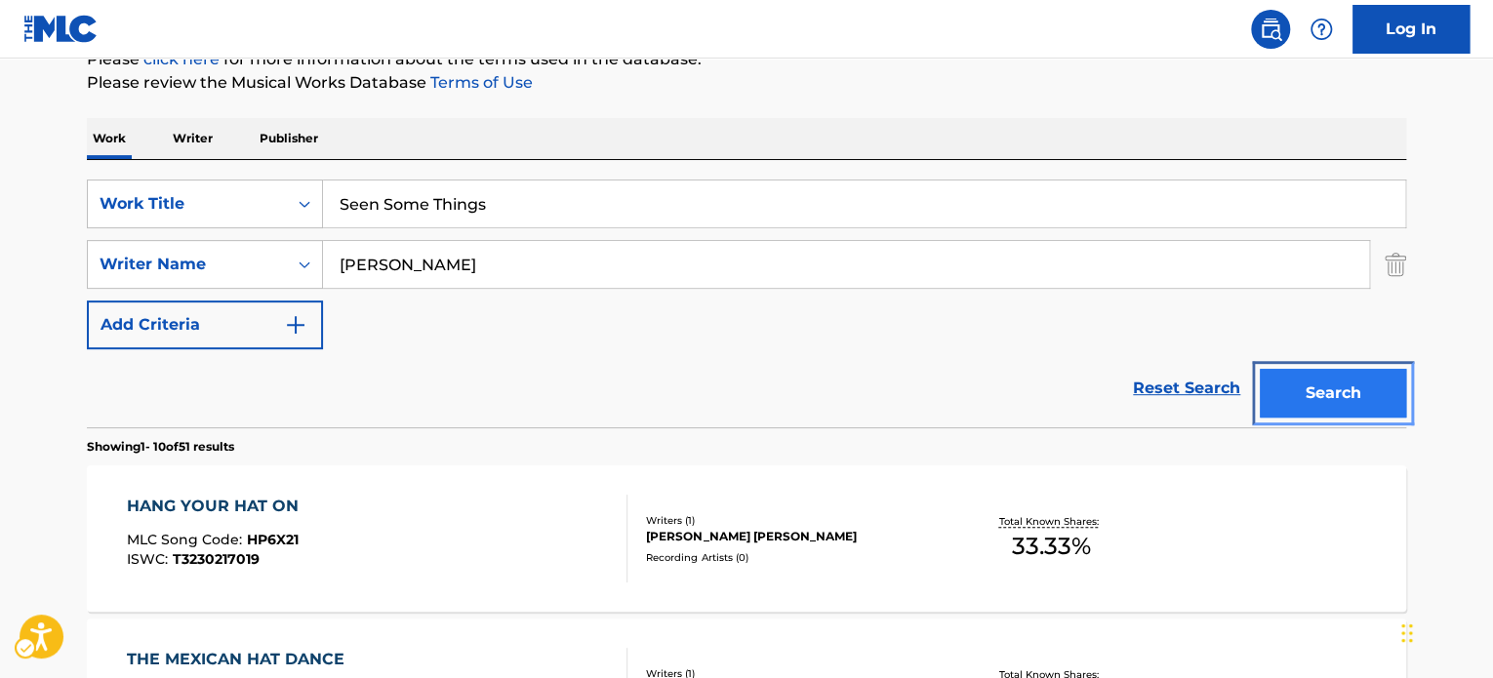
click at [1390, 370] on button "Search" at bounding box center [1333, 393] width 146 height 49
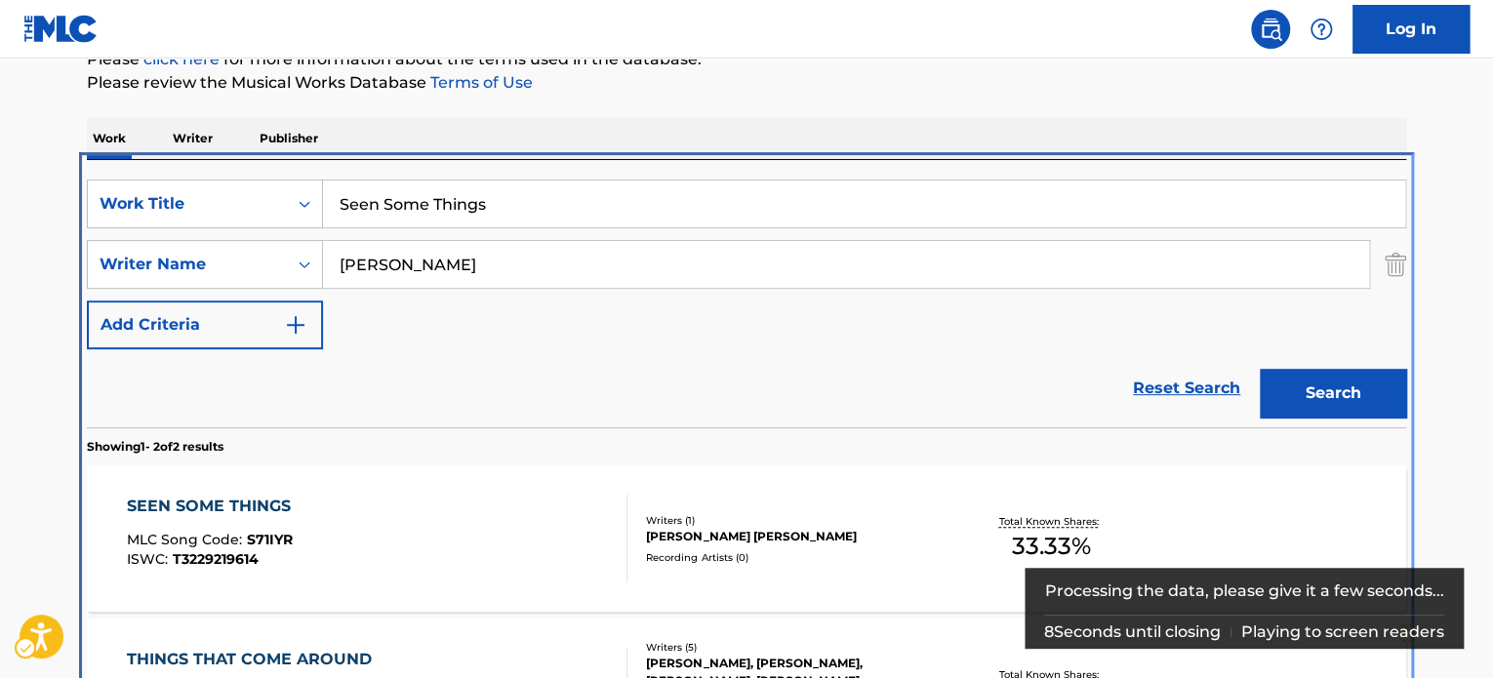
scroll to position [414, 0]
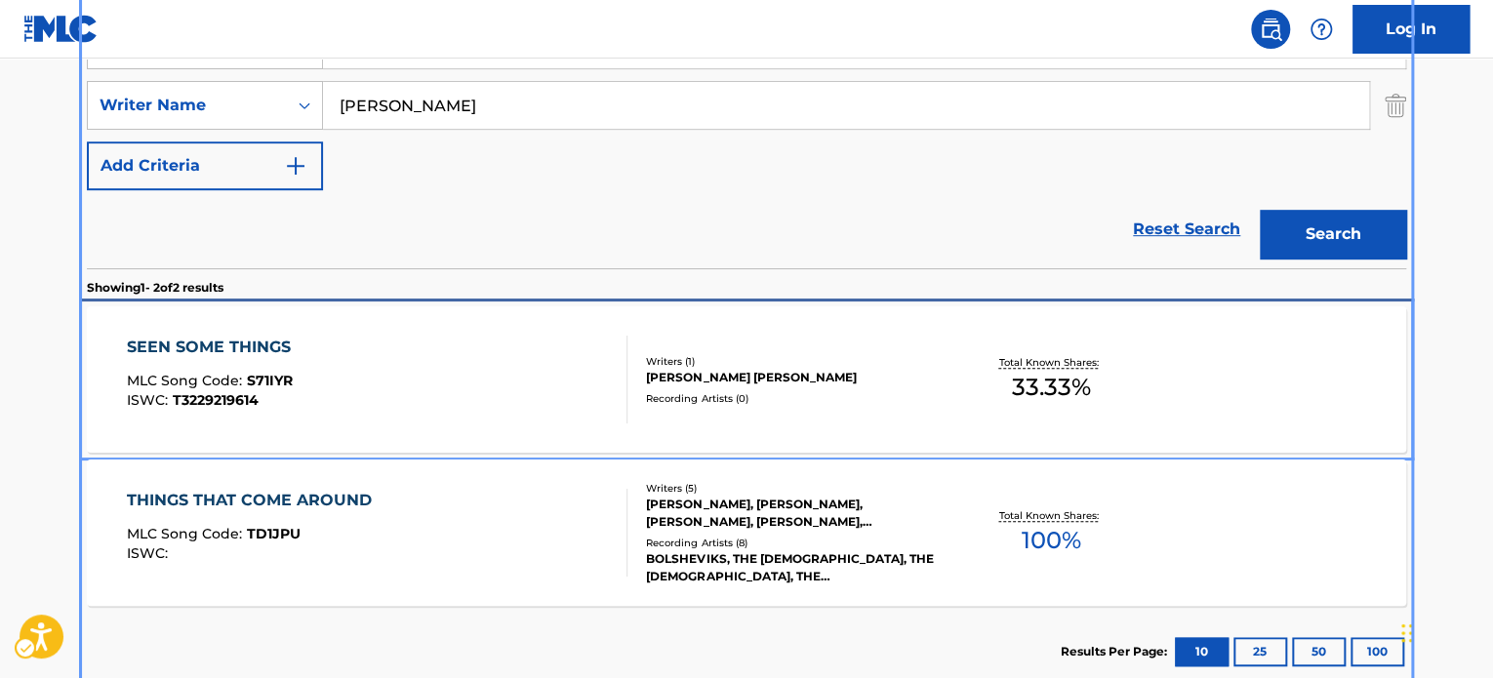
click at [1006, 371] on div "Total Known Shares: 33.33 %" at bounding box center [1050, 380] width 220 height 60
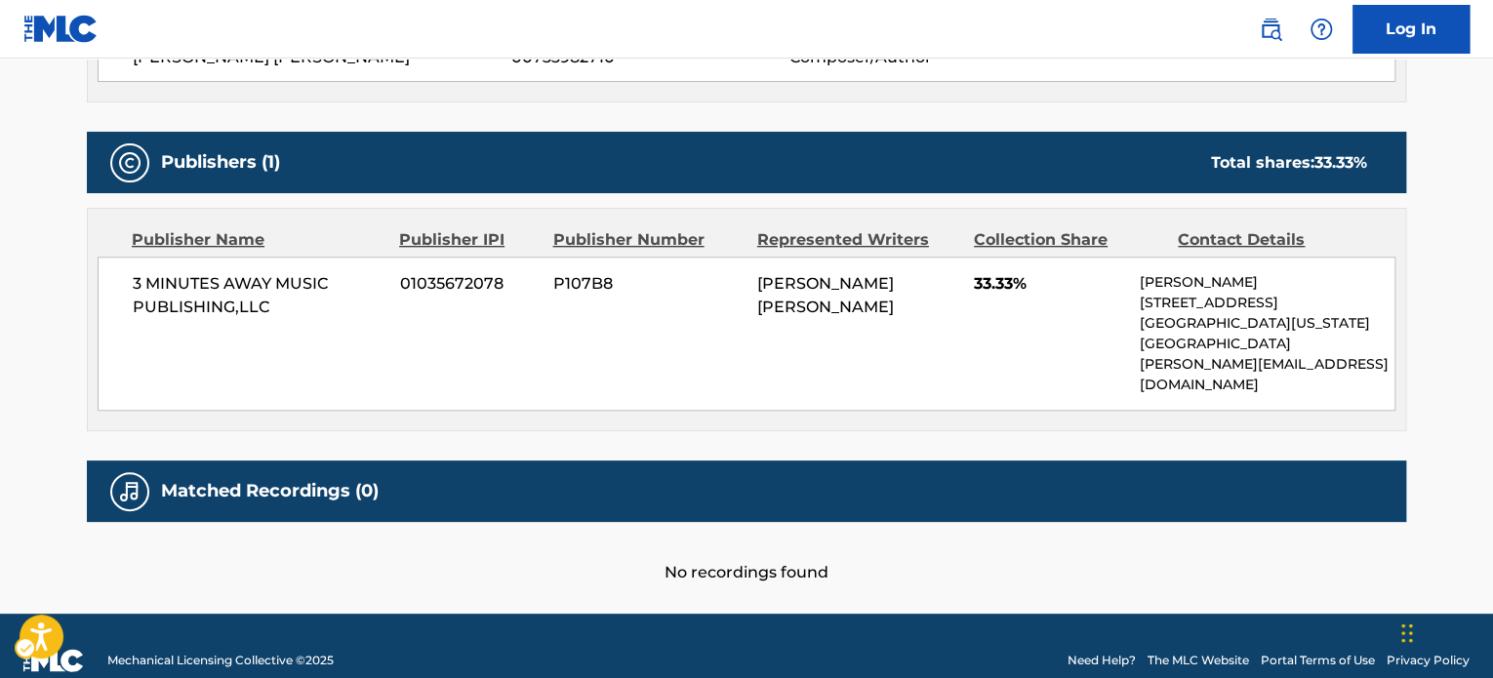
scroll to position [785, 0]
